Goal: Information Seeking & Learning: Learn about a topic

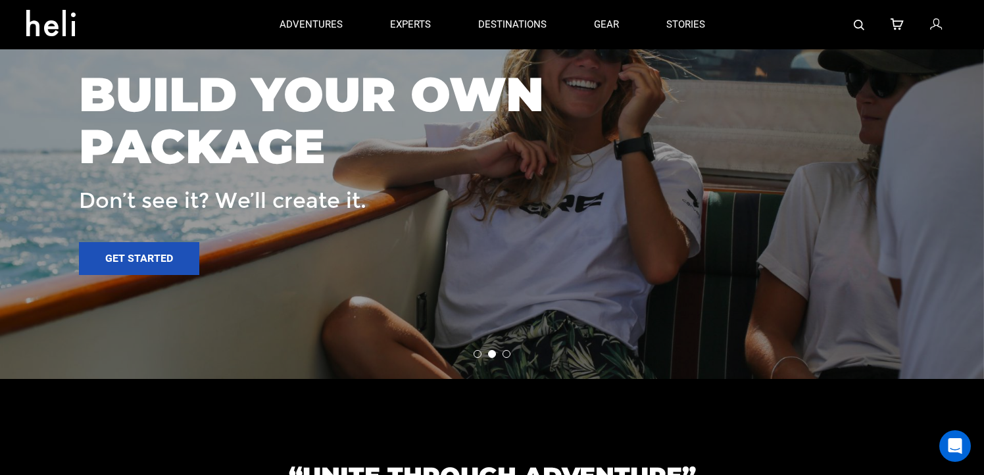
scroll to position [1848, 0]
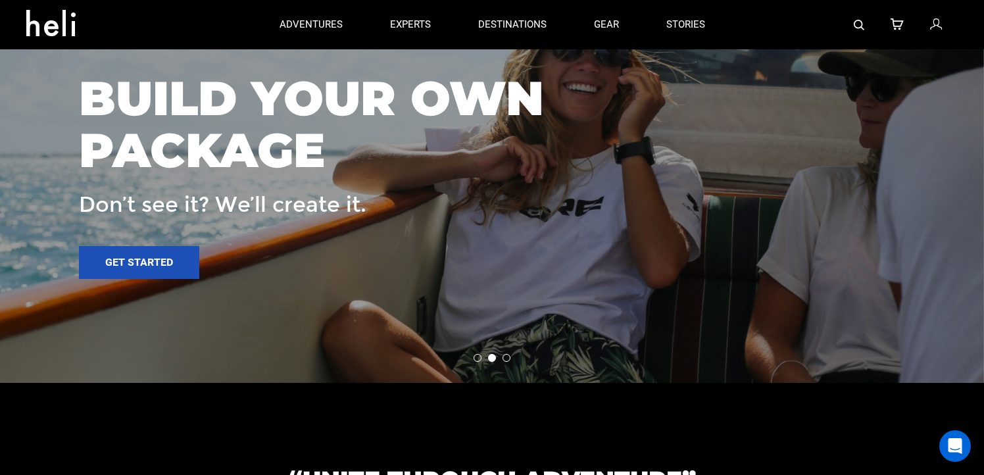
click at [505, 358] on li at bounding box center [507, 358] width 8 height 8
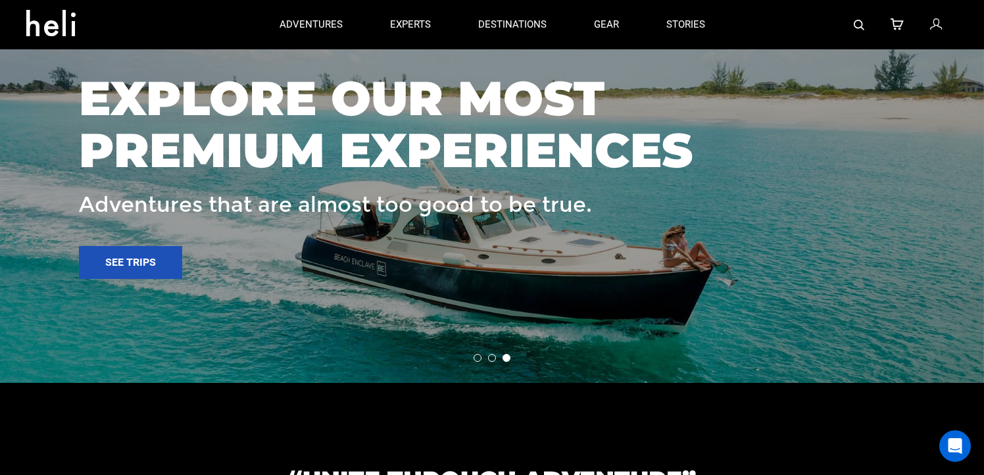
click at [478, 356] on li at bounding box center [478, 358] width 8 height 8
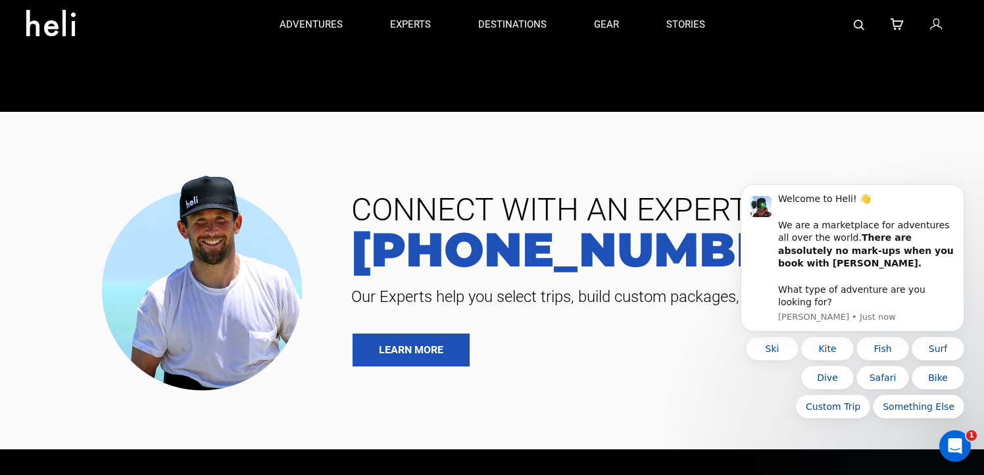
scroll to position [2548, 0]
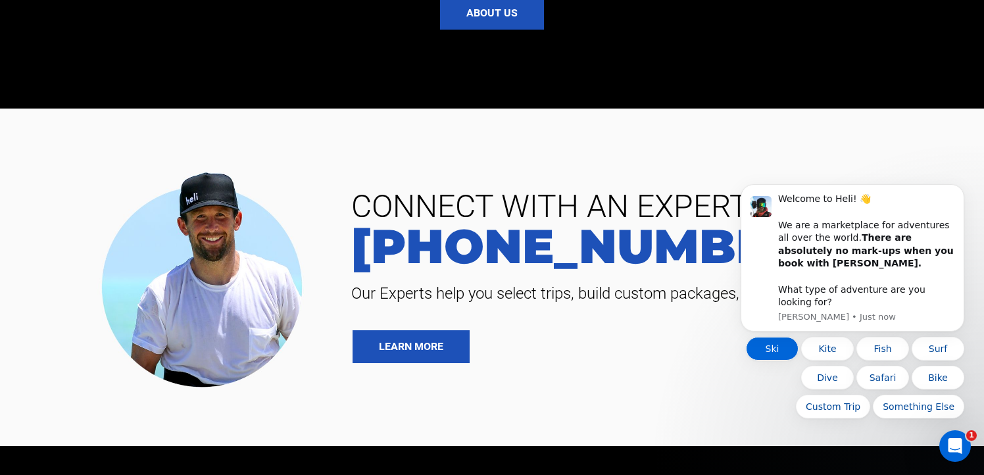
click at [763, 346] on button "Ski" at bounding box center [772, 349] width 53 height 24
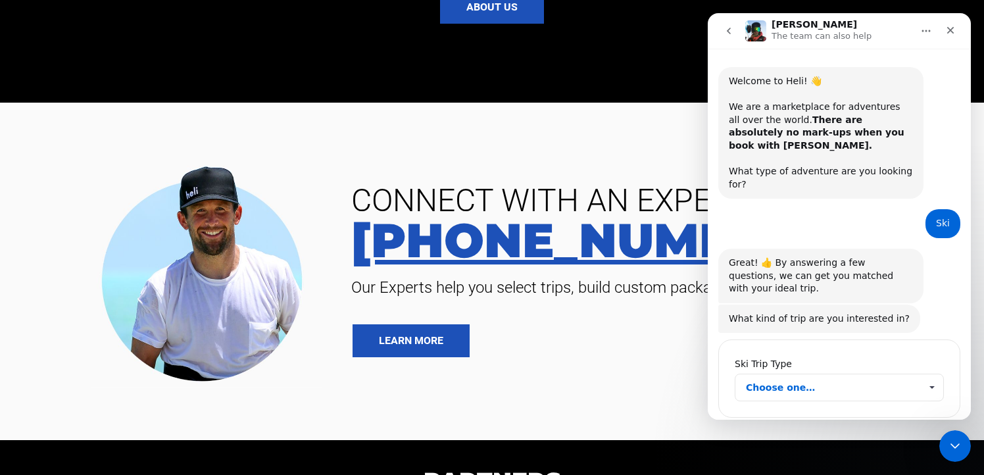
scroll to position [29, 0]
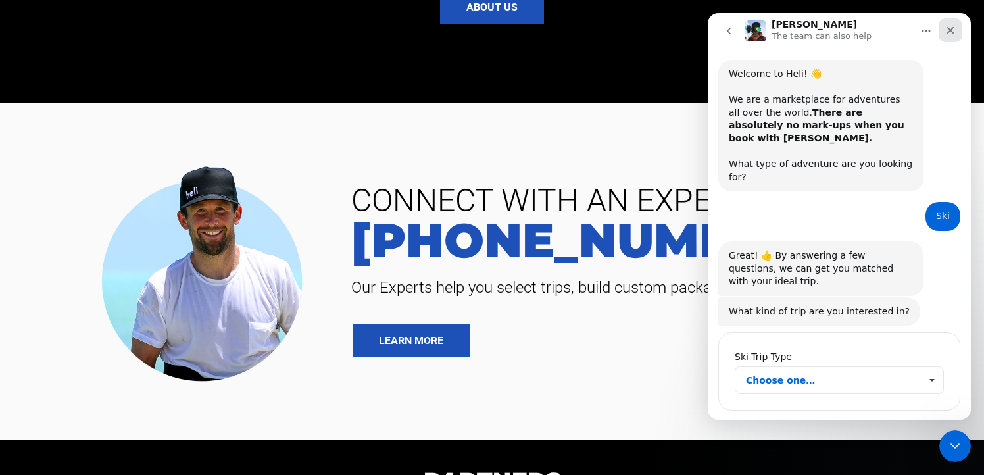
click at [956, 30] on div "Close" at bounding box center [951, 30] width 24 height 24
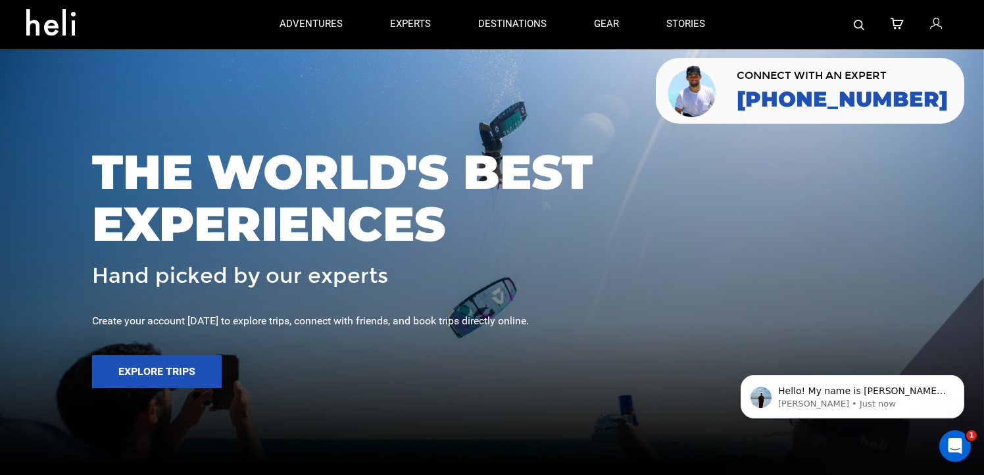
scroll to position [0, 0]
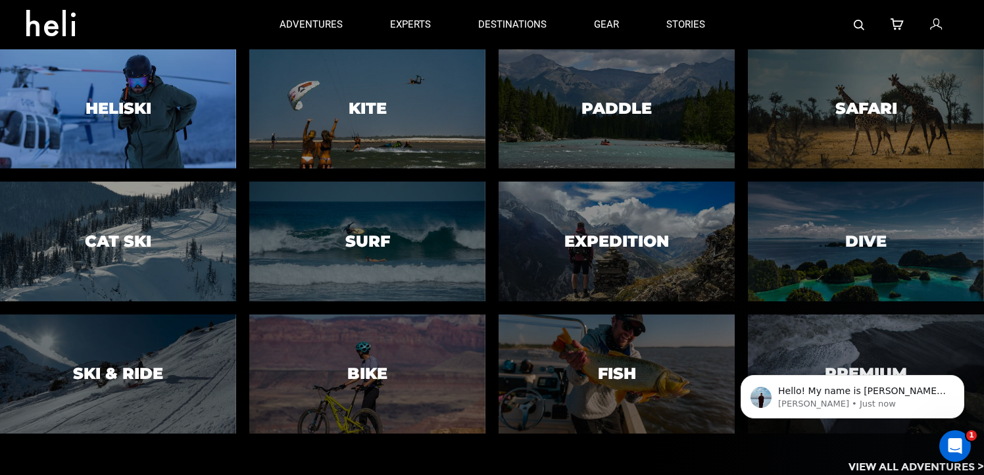
click at [188, 124] on div at bounding box center [117, 109] width 241 height 122
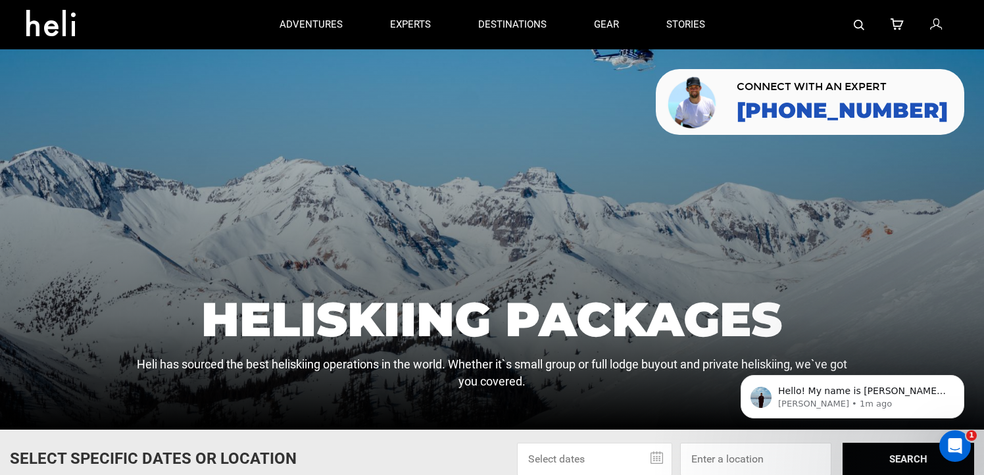
scroll to position [222, 0]
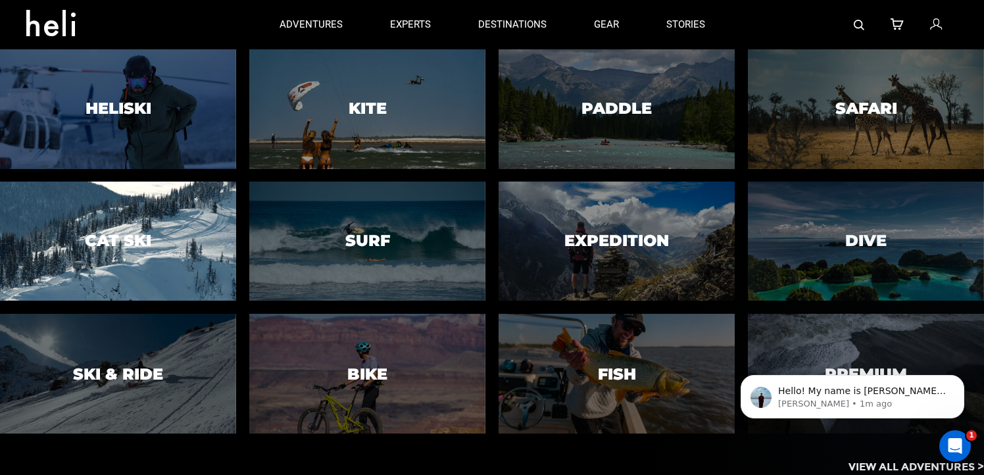
click at [141, 263] on div at bounding box center [117, 242] width 241 height 122
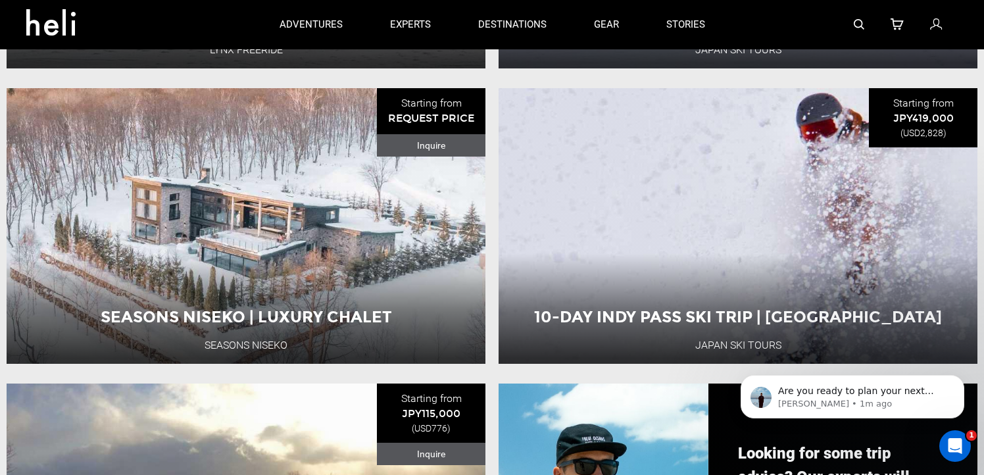
scroll to position [734, 0]
